Goal: Transaction & Acquisition: Purchase product/service

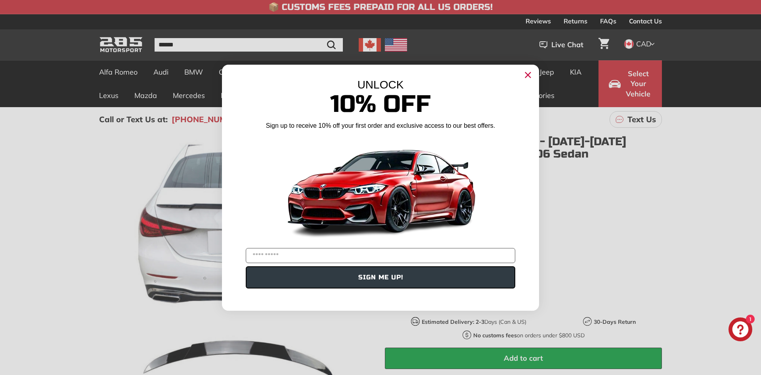
click at [526, 77] on icon "Close dialog" at bounding box center [528, 74] width 5 height 5
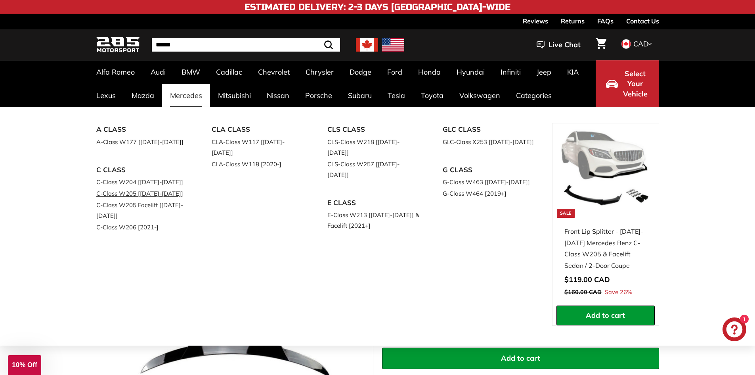
click at [150, 194] on link "C-Class W205 [[DATE]-[DATE]]" at bounding box center [143, 193] width 94 height 11
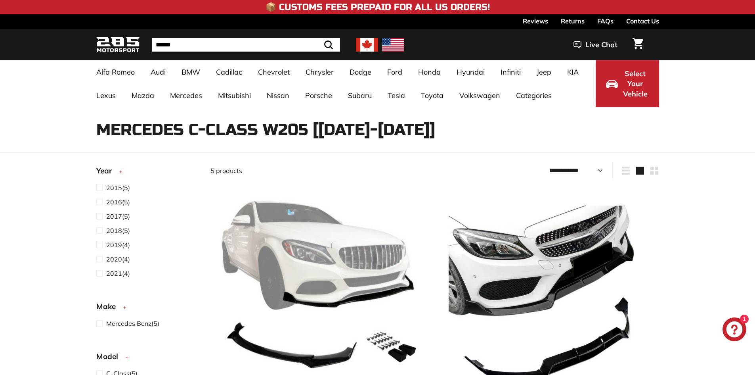
select select "**********"
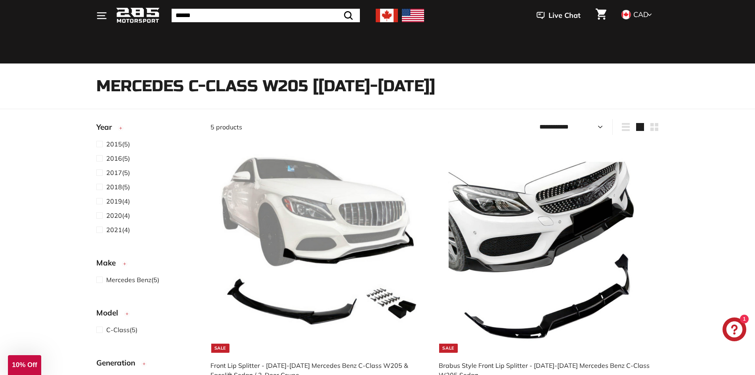
scroll to position [40, 0]
